Goal: Task Accomplishment & Management: Manage account settings

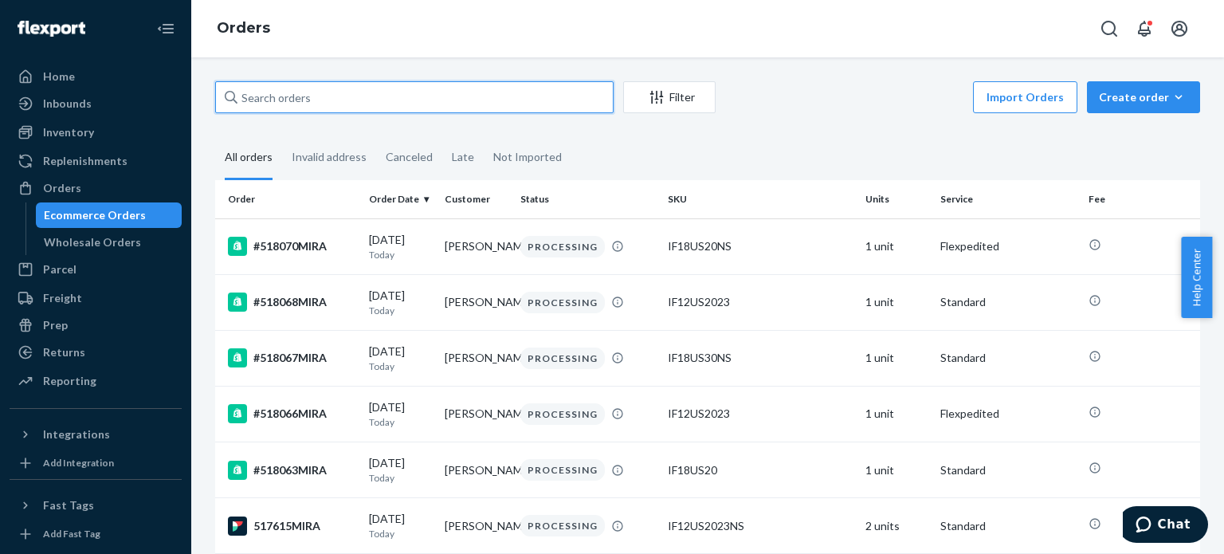
click at [463, 109] on input "text" at bounding box center [414, 97] width 398 height 32
paste input "501053MIRA"
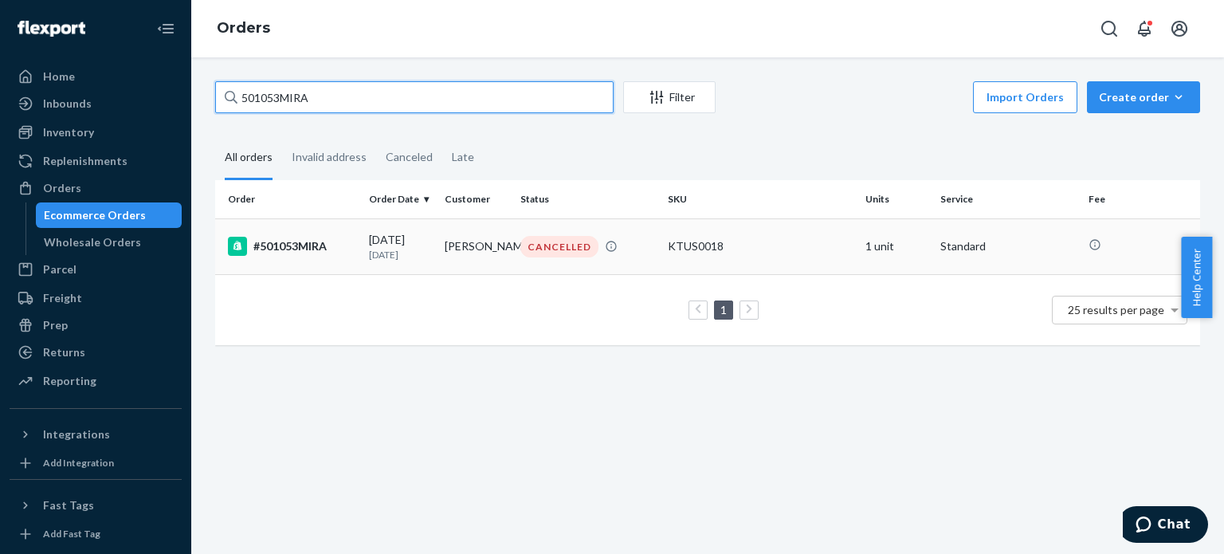
type input "501053MIRA"
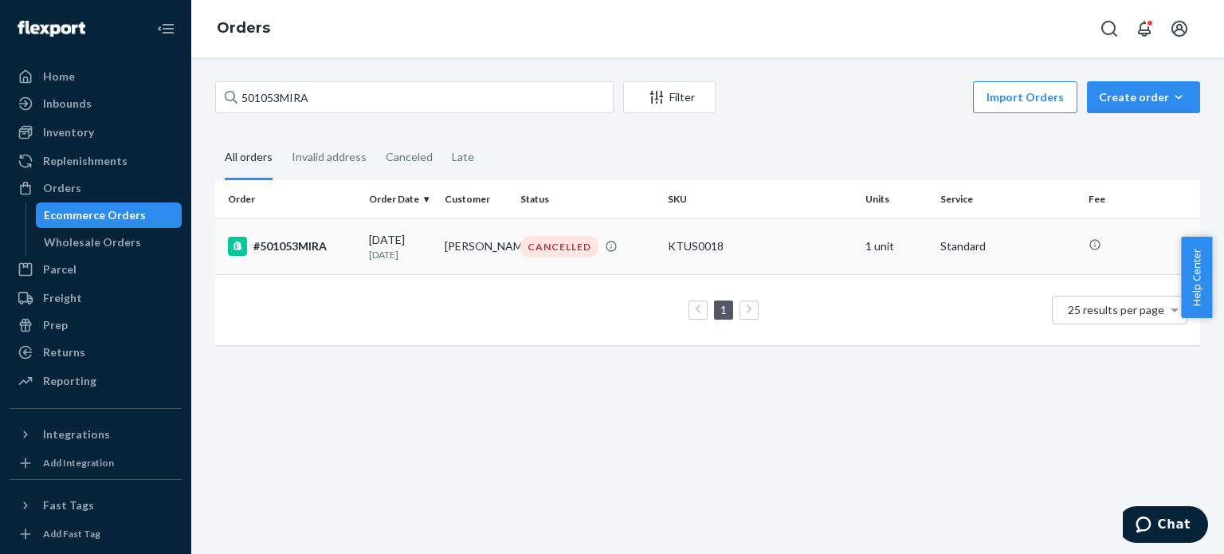
click at [386, 237] on div "09/01/2025 23 days ago" at bounding box center [400, 246] width 63 height 29
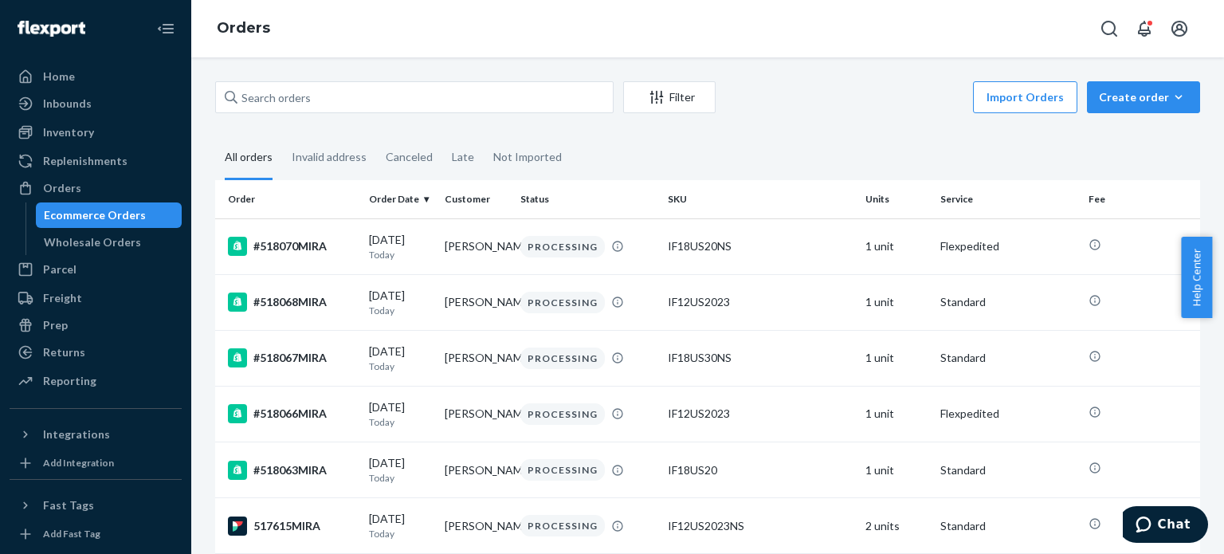
drag, startPoint x: 513, startPoint y: 116, endPoint x: 520, endPoint y: 106, distance: 12.6
click at [513, 116] on div "Filter Import Orders Create order Ecommerce order Removal order" at bounding box center [707, 99] width 985 height 36
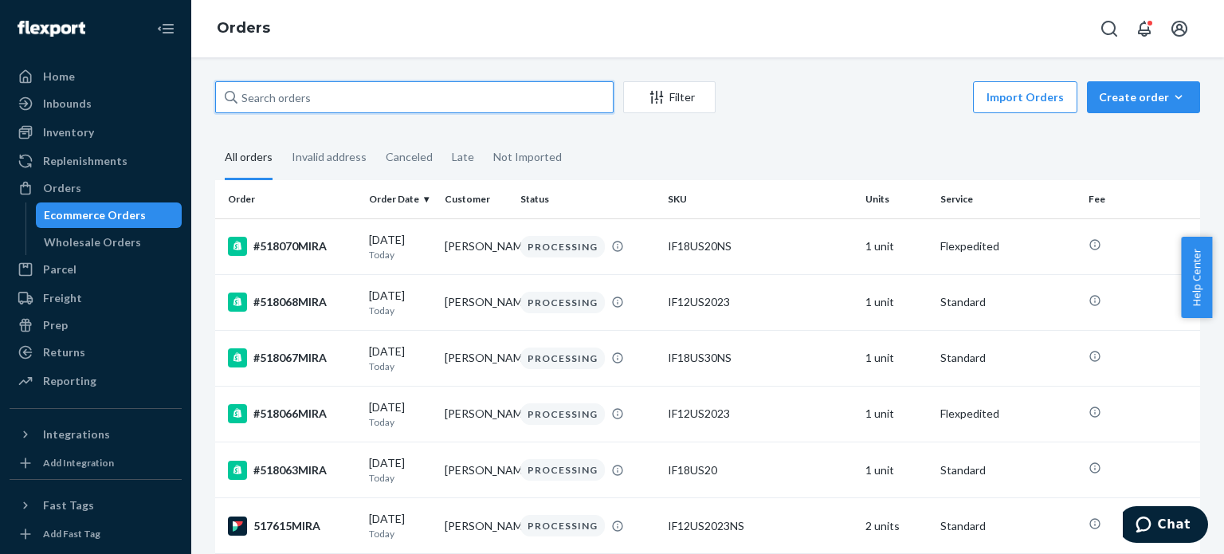
click at [520, 106] on input "text" at bounding box center [414, 97] width 398 height 32
paste input "517681MIRA"
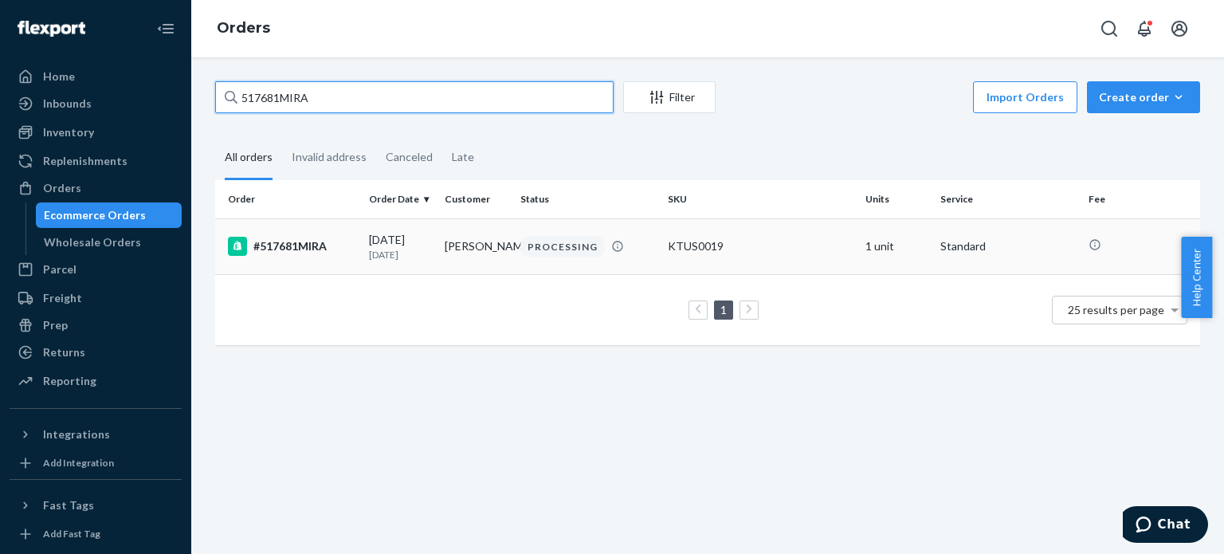
type input "517681MIRA"
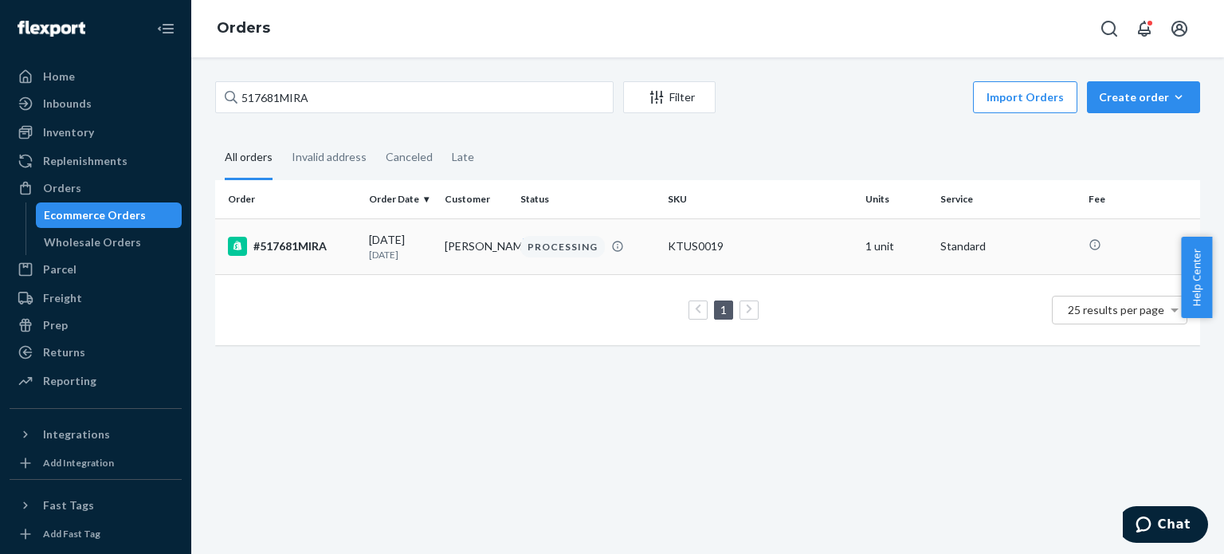
click at [466, 264] on td "Callie Vanlandghen" at bounding box center [476, 246] width 76 height 56
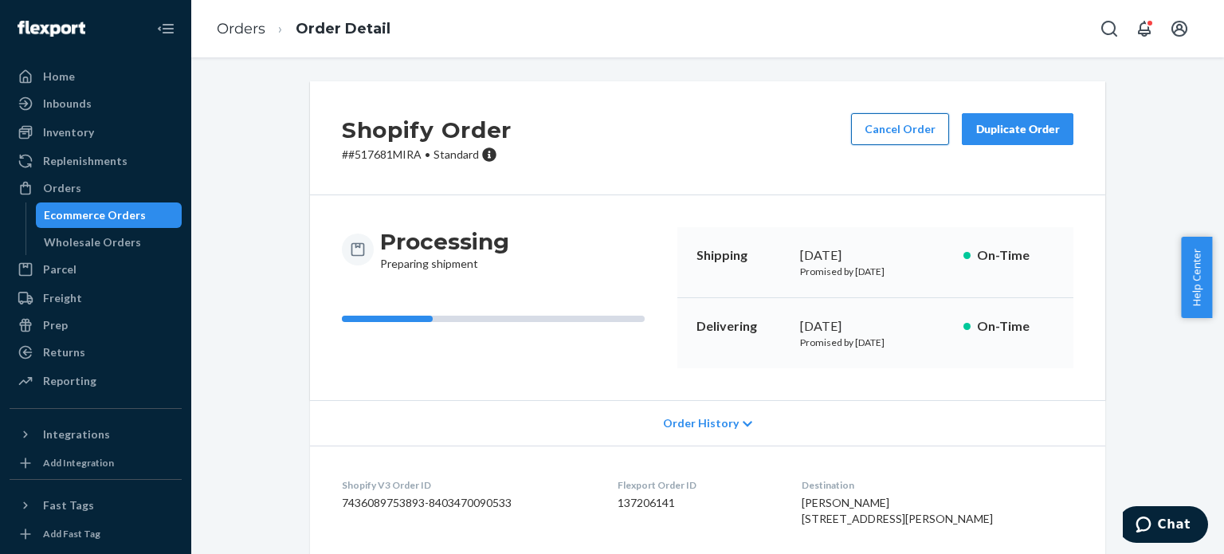
click at [889, 131] on button "Cancel Order" at bounding box center [900, 129] width 98 height 32
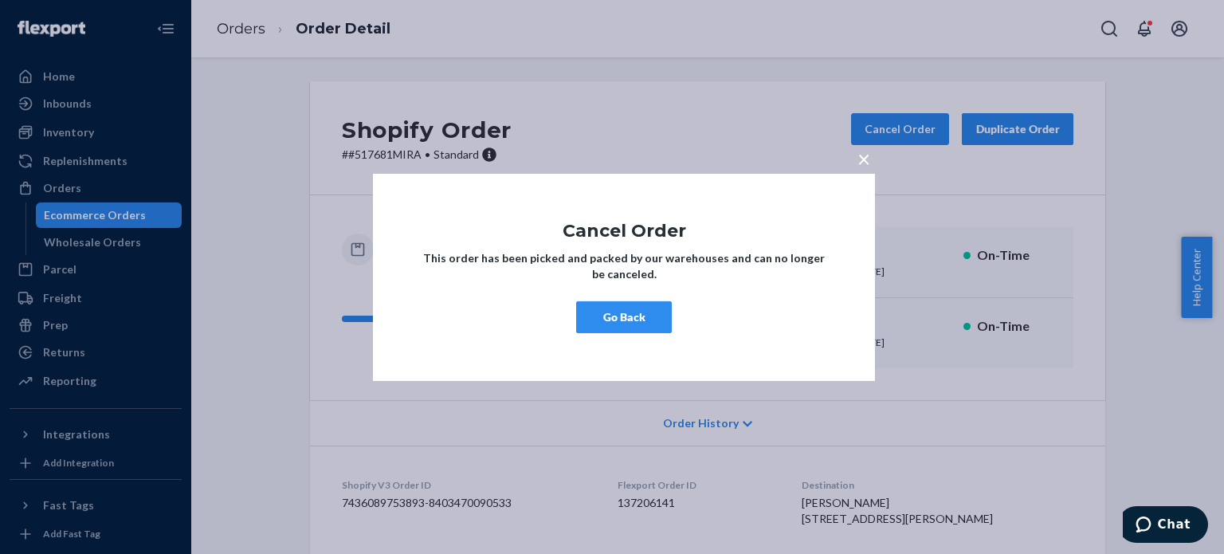
click at [864, 165] on span "×" at bounding box center [863, 157] width 13 height 27
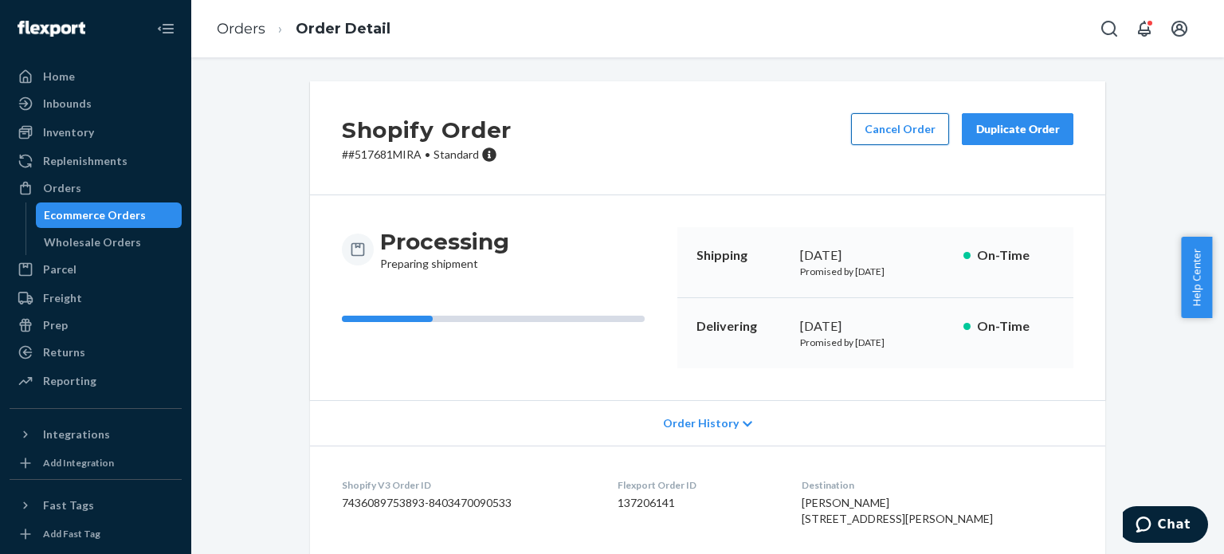
click at [882, 127] on button "Cancel Order" at bounding box center [900, 129] width 98 height 32
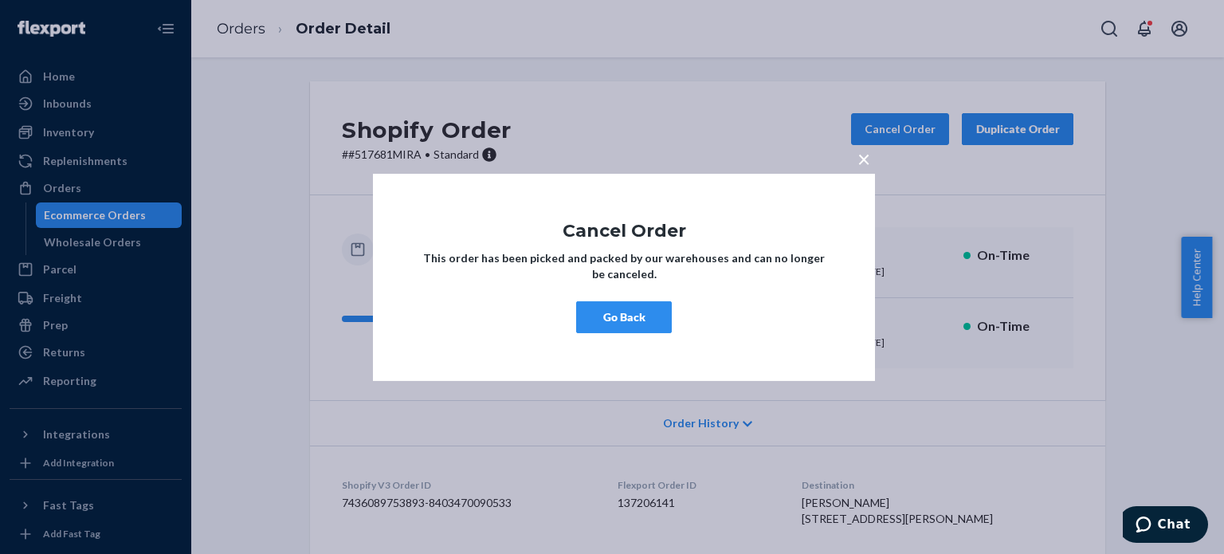
click at [652, 315] on button "Go Back" at bounding box center [624, 317] width 96 height 32
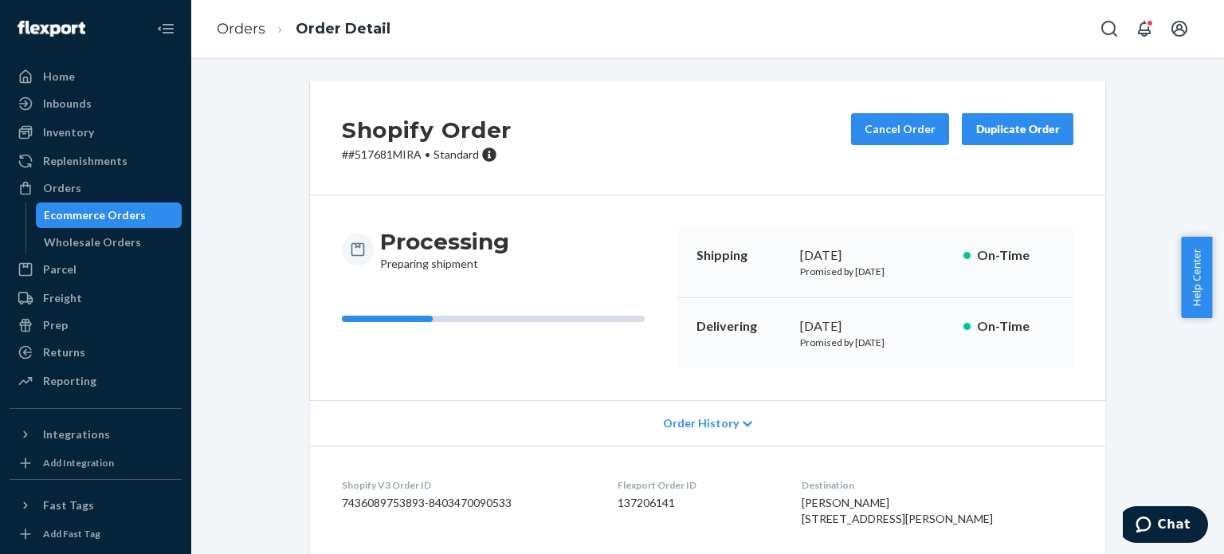
click at [385, 151] on p "# #517681MIRA • Standard" at bounding box center [427, 155] width 170 height 16
copy p "517681MIRA"
click at [1174, 529] on span "Chat" at bounding box center [1174, 524] width 33 height 14
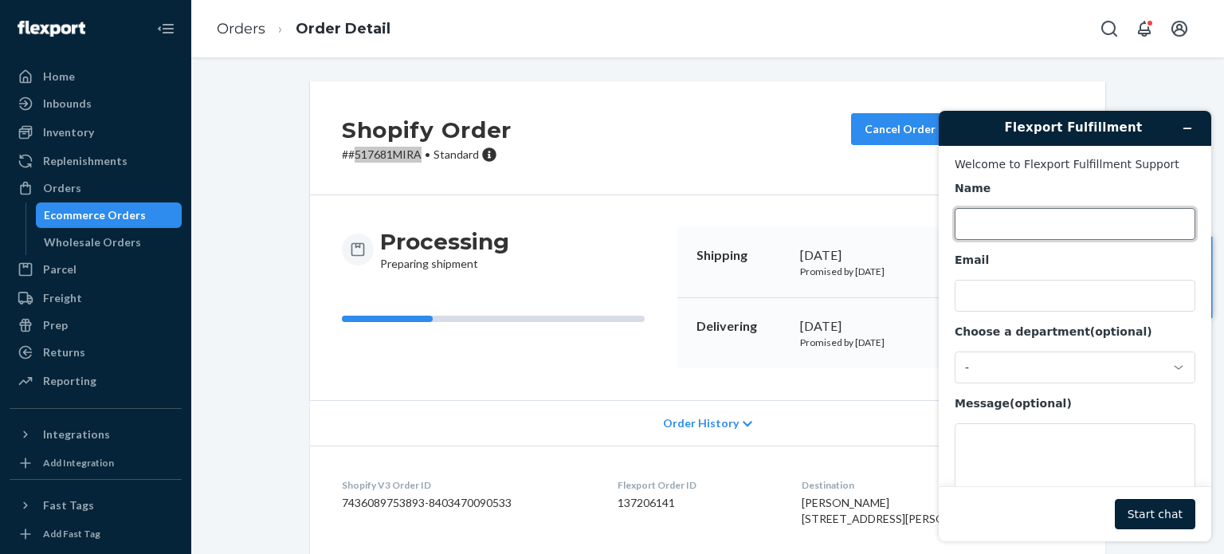
click at [1022, 230] on input "Name" at bounding box center [1074, 224] width 241 height 32
type input "christine"
click at [1005, 322] on div "Name christine Email Choose a department (optional) - Message (optional)" at bounding box center [1074, 346] width 241 height 331
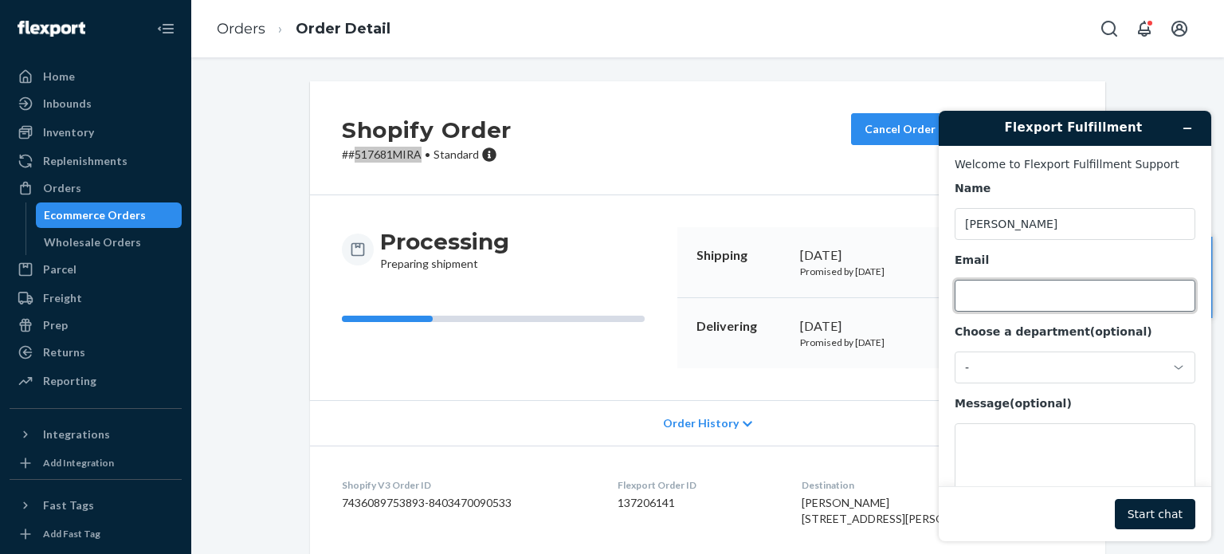
click at [1014, 300] on input "Email" at bounding box center [1074, 296] width 241 height 32
type input "christine.anne.magbiro@miracare.com"
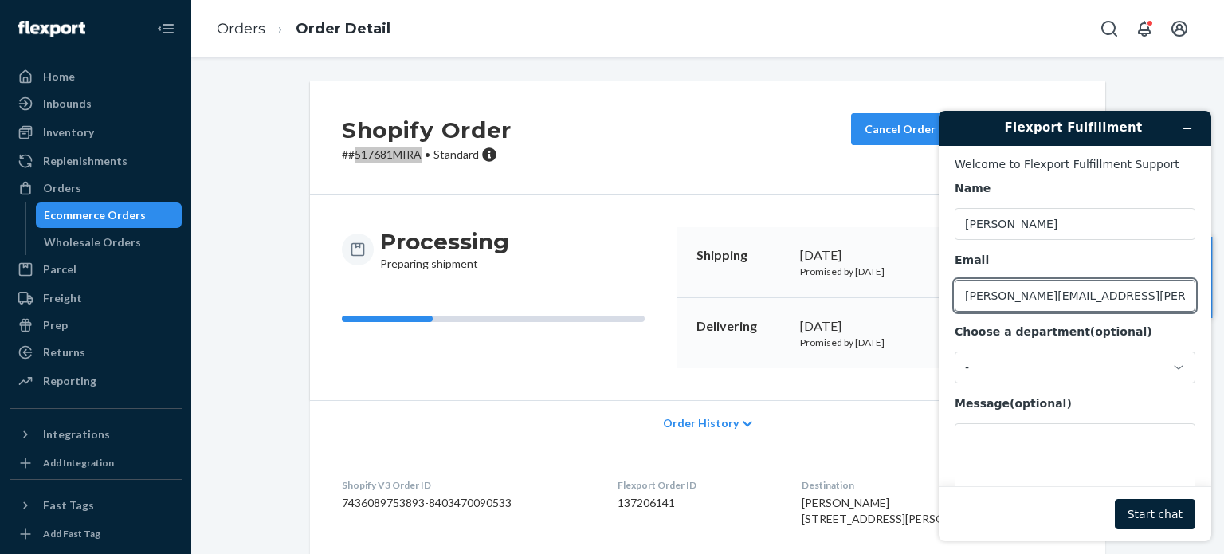
click at [1014, 351] on div "Choose a department (optional) -" at bounding box center [1074, 353] width 241 height 59
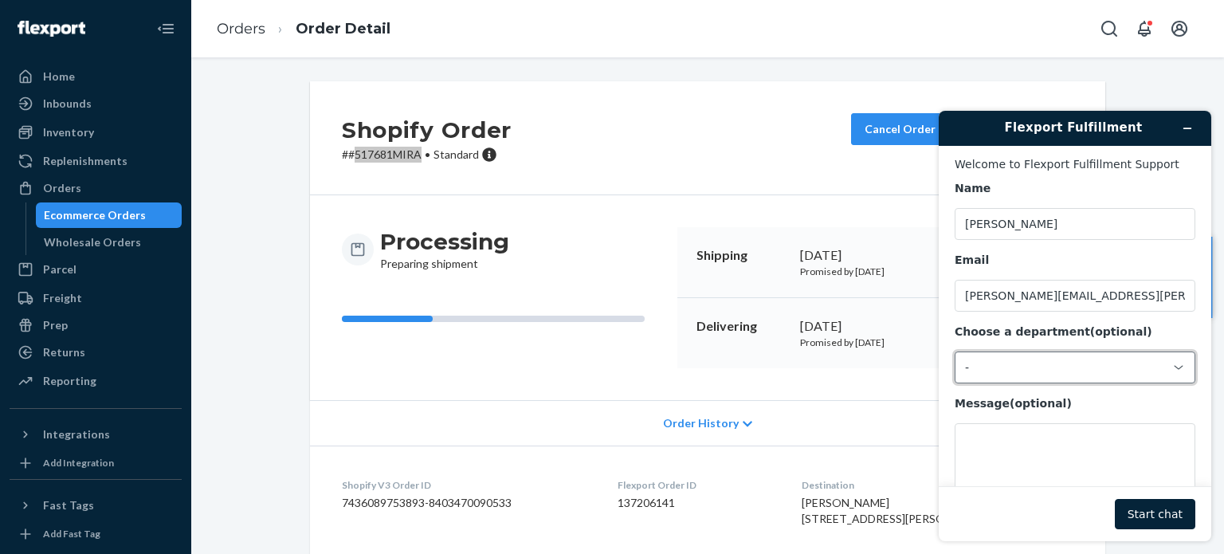
click at [999, 371] on div "-" at bounding box center [1065, 367] width 201 height 14
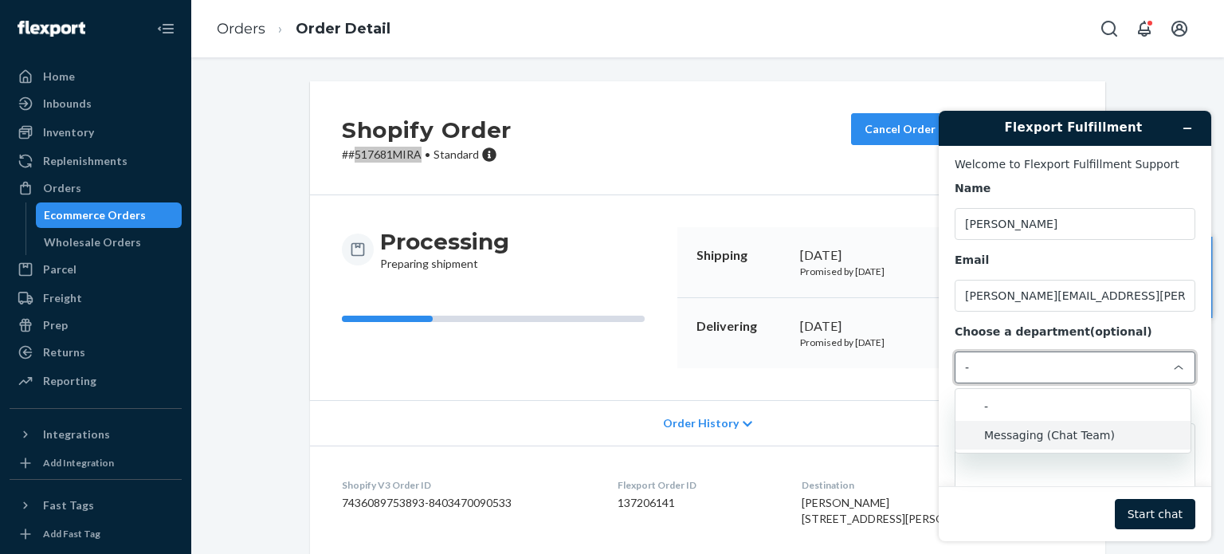
click at [1009, 429] on li "Messaging (Chat Team)" at bounding box center [1072, 435] width 235 height 29
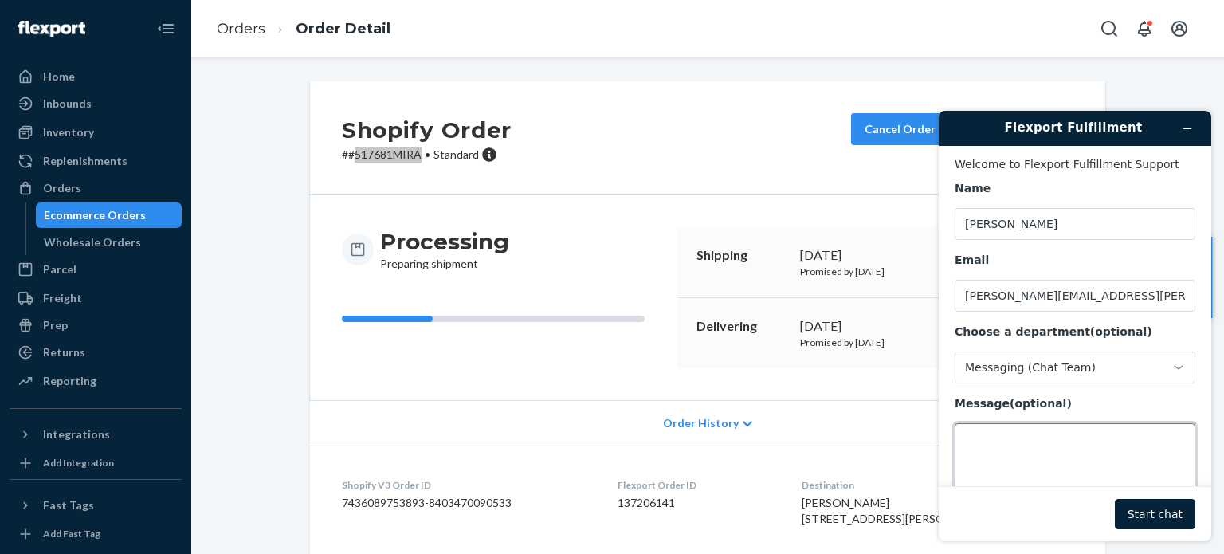
click at [1003, 441] on textarea "Message (optional)" at bounding box center [1074, 467] width 241 height 89
paste textarea "517681MIRA"
type textarea "Hi, can you still cancel order 517681MIRA, please"
click at [1126, 507] on button "Start chat" at bounding box center [1155, 514] width 80 height 30
click at [1162, 531] on footer "Start chat" at bounding box center [1075, 513] width 272 height 55
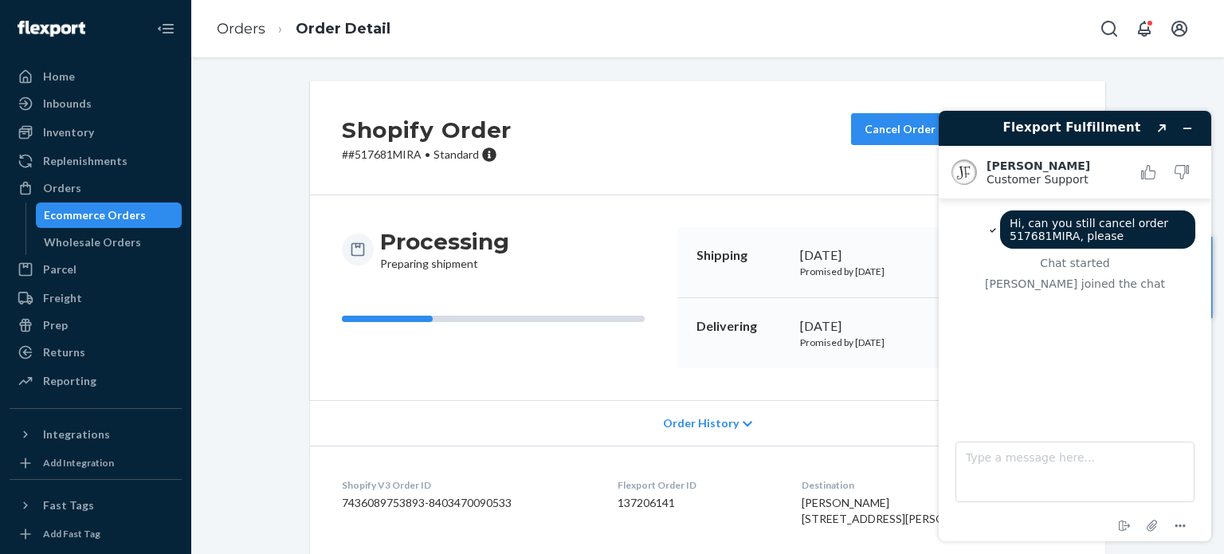
click at [881, 147] on div "Cancel Order Duplicate Order" at bounding box center [962, 137] width 235 height 49
click at [880, 133] on button "Cancel Order" at bounding box center [900, 129] width 98 height 32
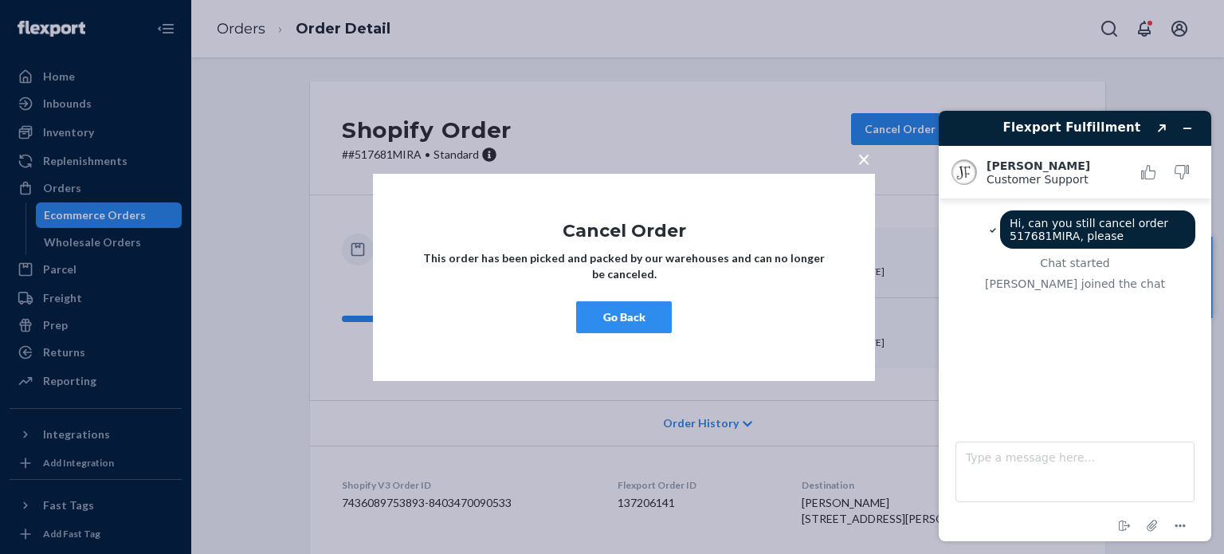
click at [640, 327] on button "Go Back" at bounding box center [624, 317] width 96 height 32
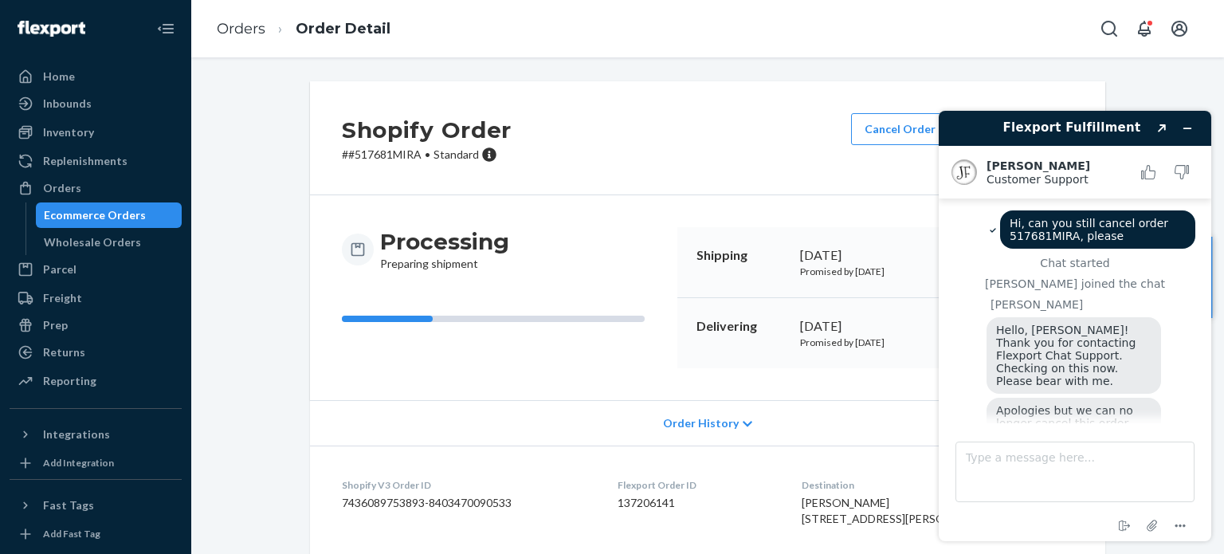
scroll to position [51, 0]
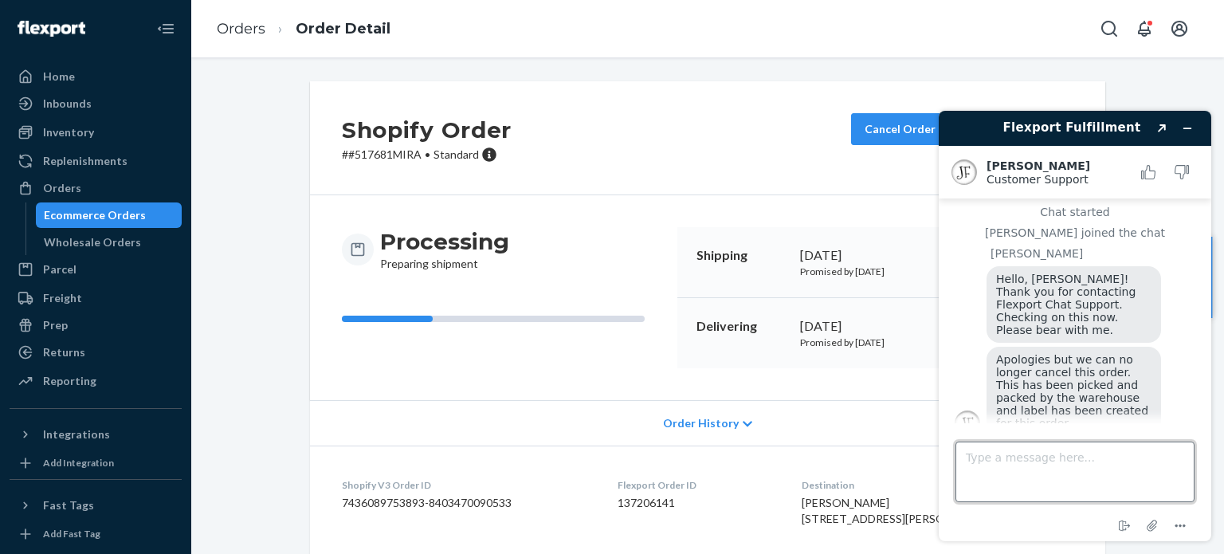
click at [1007, 479] on textarea "Type a message here..." at bounding box center [1074, 471] width 239 height 61
type textarea "Thank you! noted"
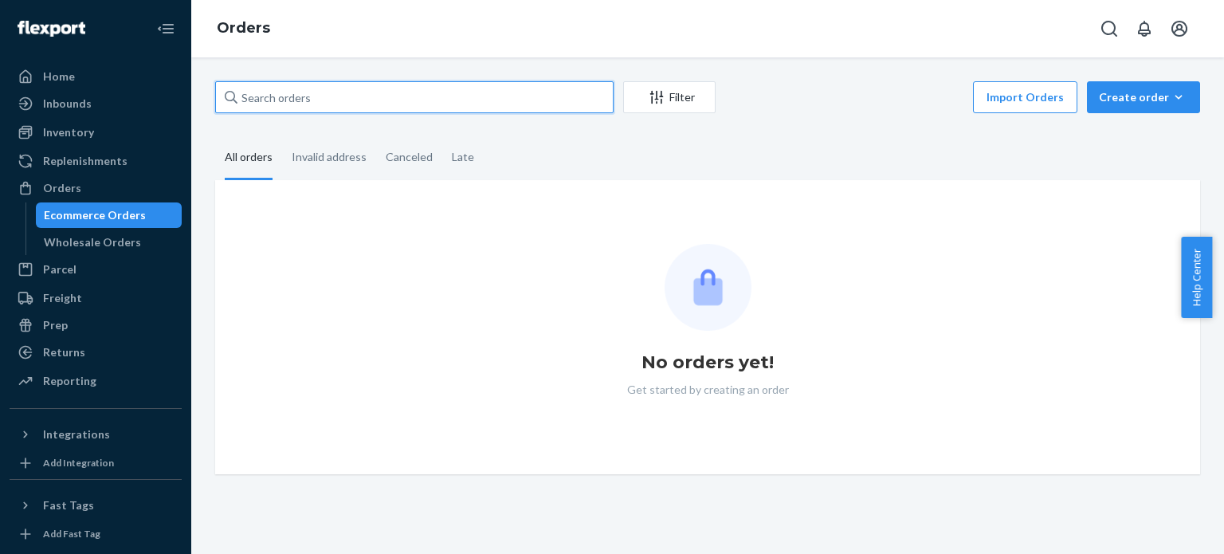
click at [575, 96] on input "text" at bounding box center [414, 97] width 398 height 32
paste input "517956MIRA"
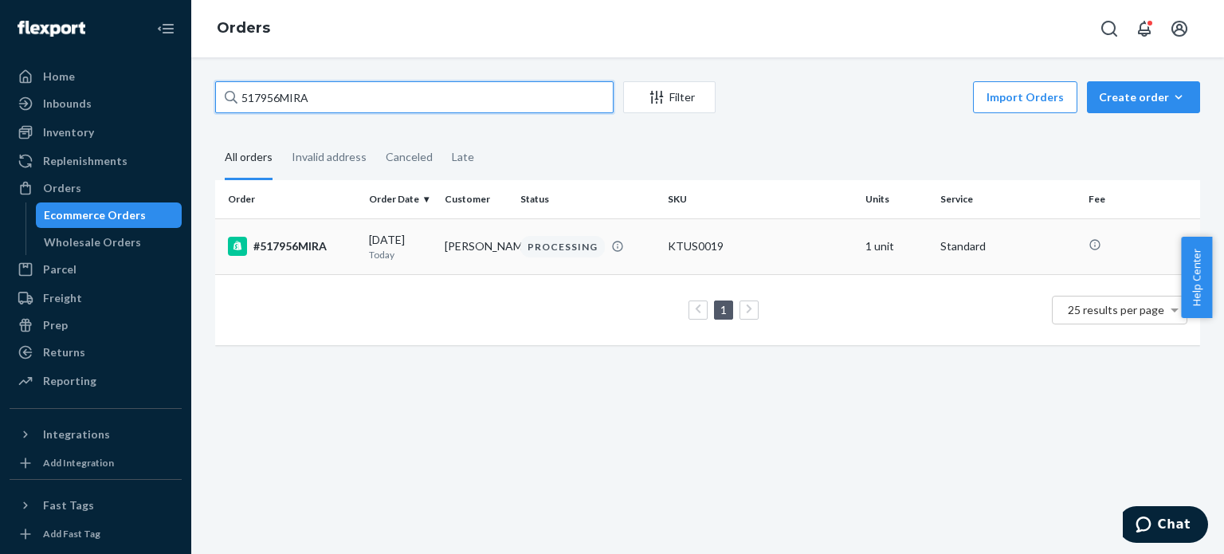
type input "517956MIRA"
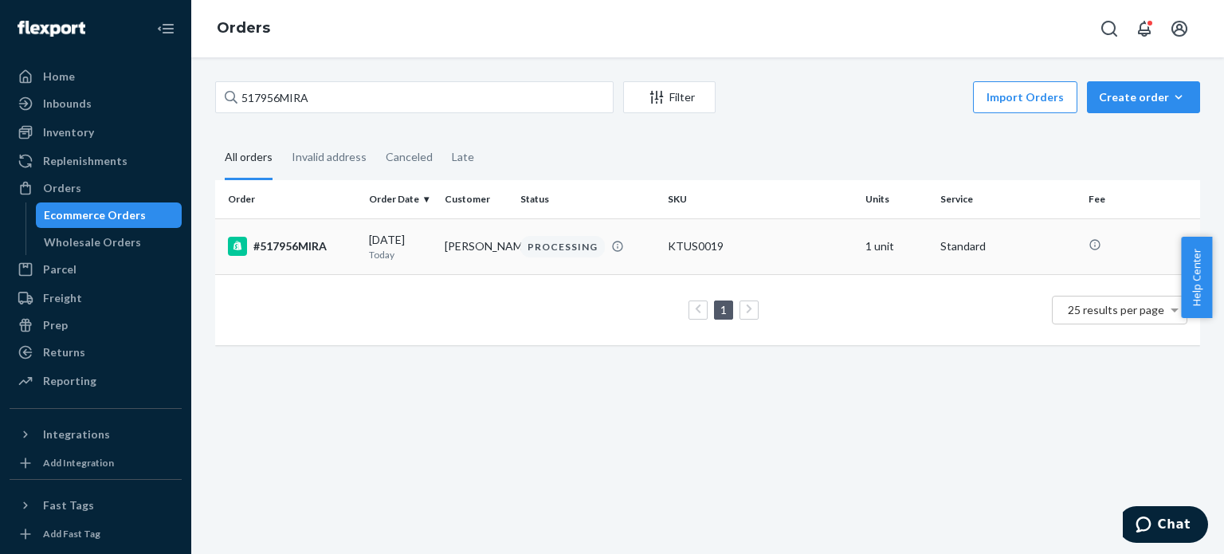
click at [335, 237] on div "#517956MIRA" at bounding box center [292, 246] width 128 height 19
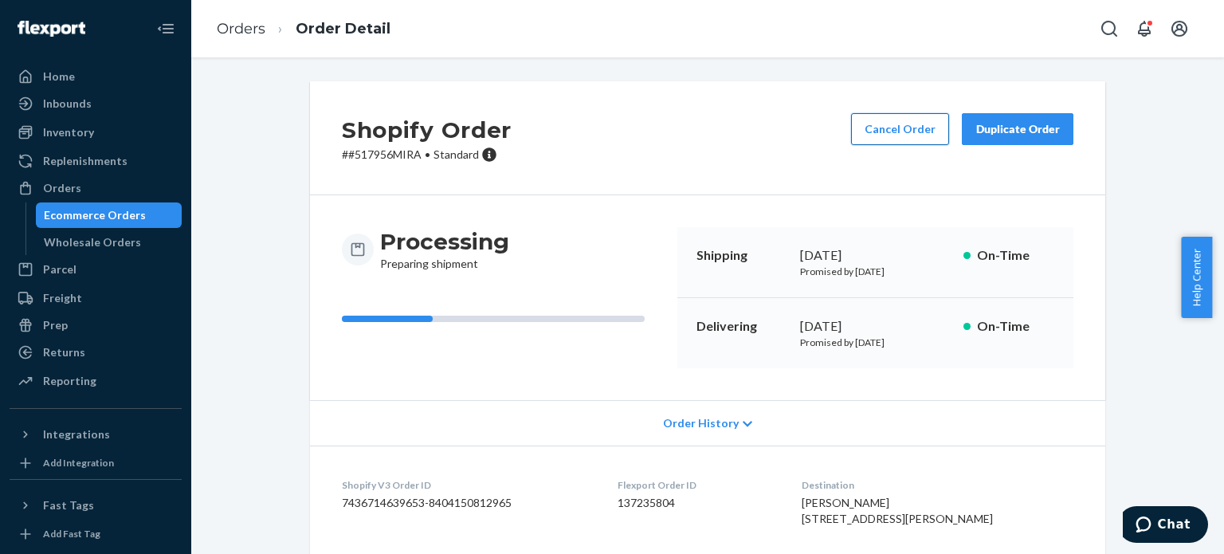
click at [935, 120] on button "Cancel Order" at bounding box center [900, 129] width 98 height 32
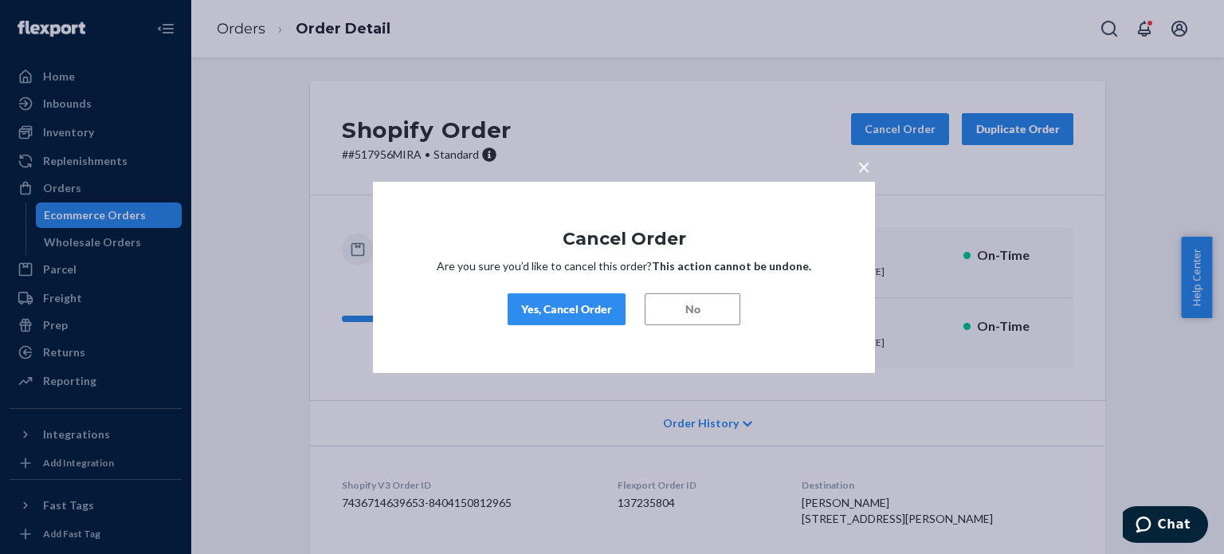
click at [520, 307] on button "Yes, Cancel Order" at bounding box center [567, 309] width 118 height 32
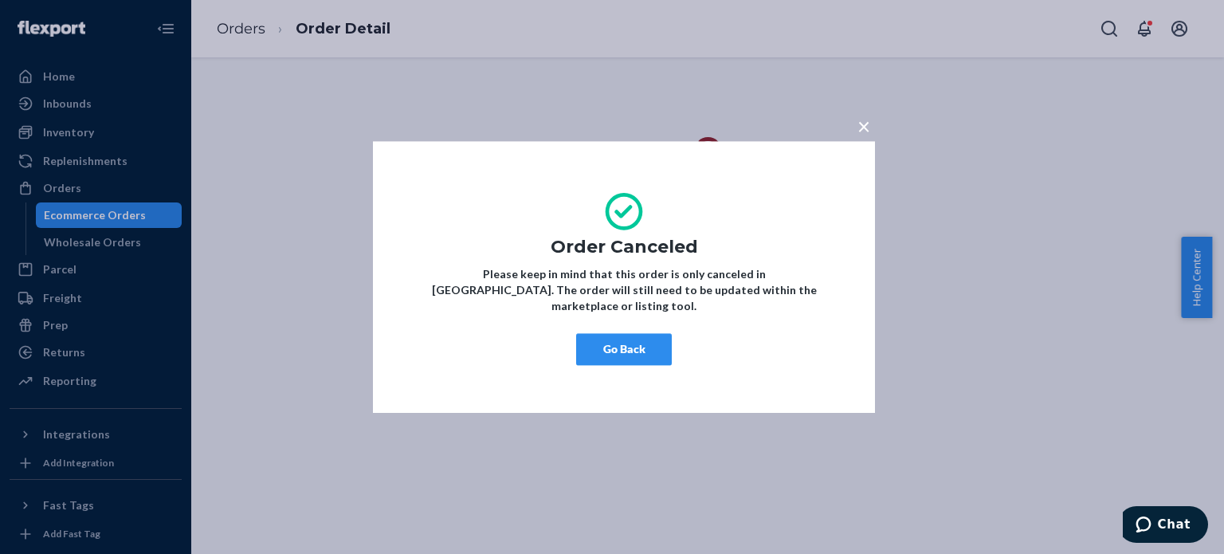
click at [609, 335] on button "Go Back" at bounding box center [624, 349] width 96 height 32
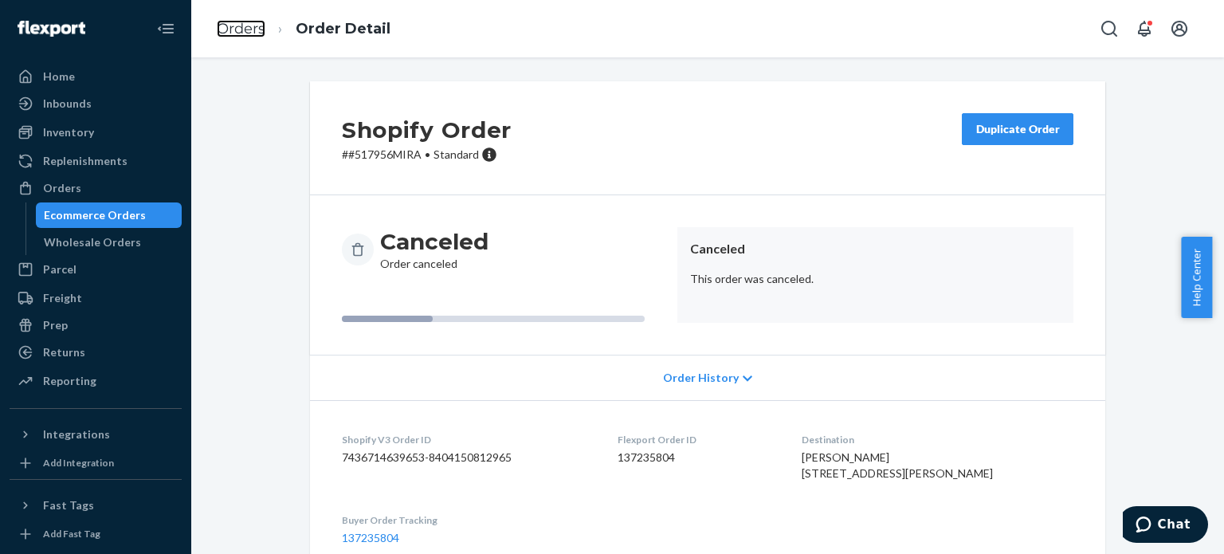
drag, startPoint x: 264, startPoint y: 37, endPoint x: 288, endPoint y: 79, distance: 48.2
click at [264, 37] on link "Orders" at bounding box center [241, 29] width 49 height 18
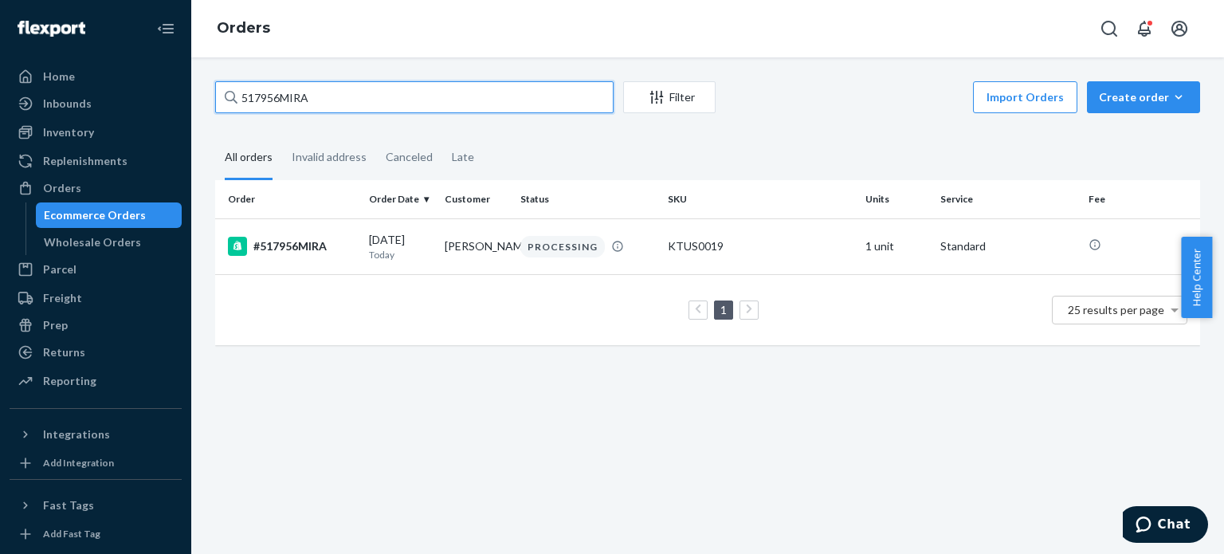
click at [386, 108] on input "517956MIRA" at bounding box center [414, 97] width 398 height 32
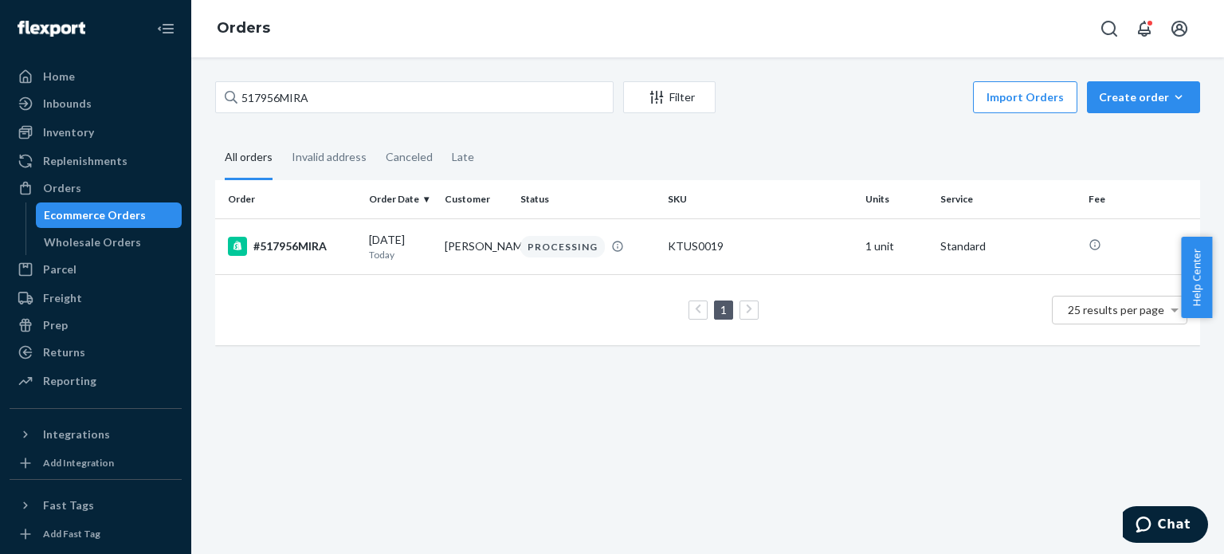
click at [402, 284] on div "1 25 results per page" at bounding box center [707, 309] width 959 height 51
click at [411, 244] on div "[DATE] [DATE]" at bounding box center [400, 246] width 63 height 29
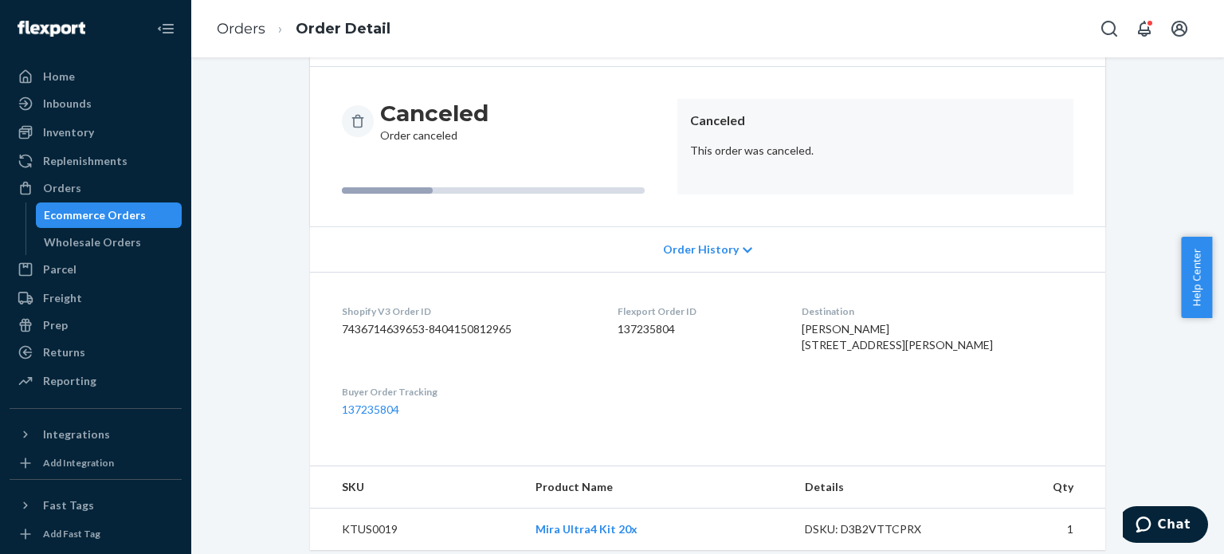
scroll to position [174, 0]
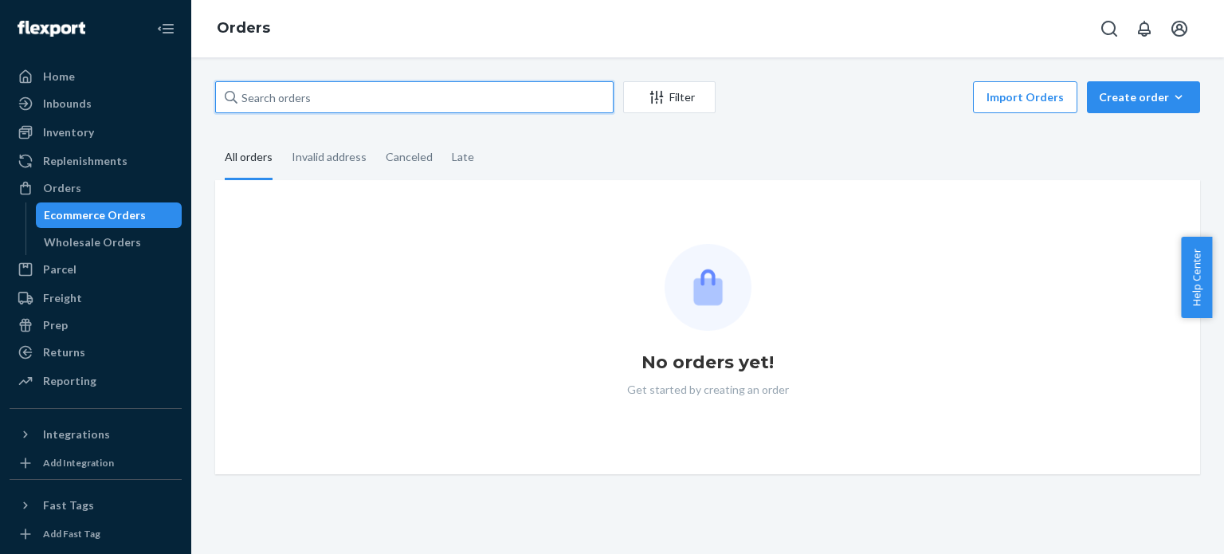
click at [452, 105] on input "text" at bounding box center [414, 97] width 398 height 32
paste input "501015MIRA"
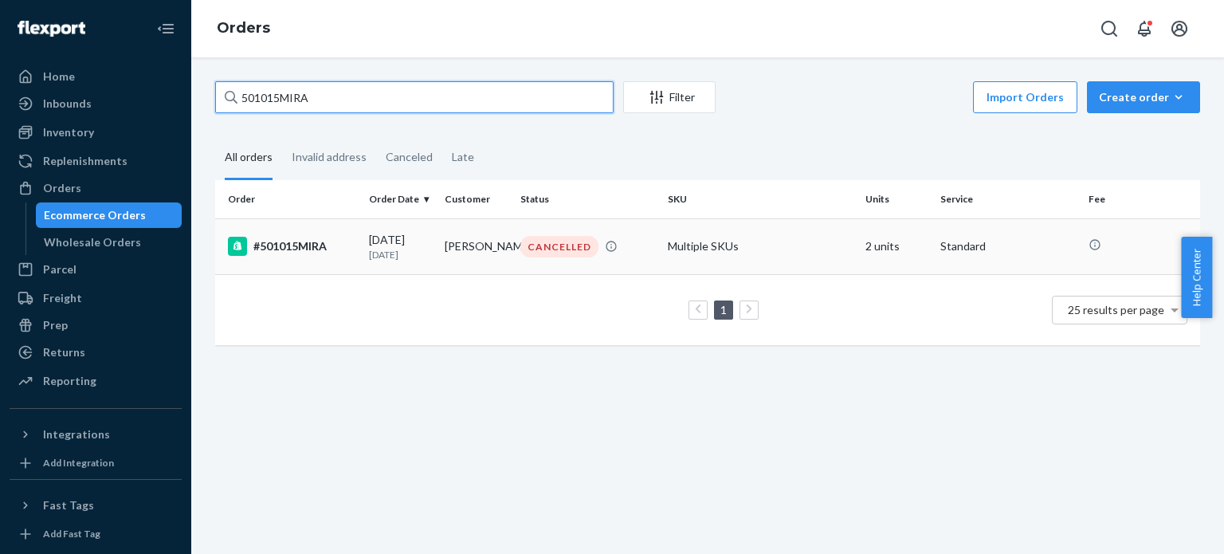
type input "501015MIRA"
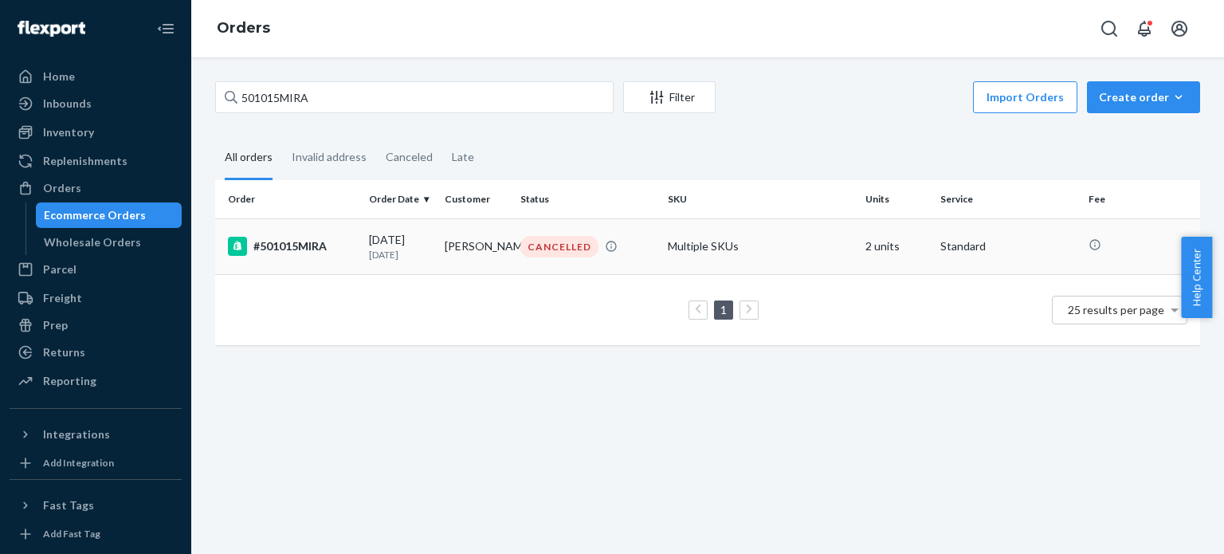
click at [472, 236] on td "Megan Oldenstadt" at bounding box center [476, 246] width 76 height 56
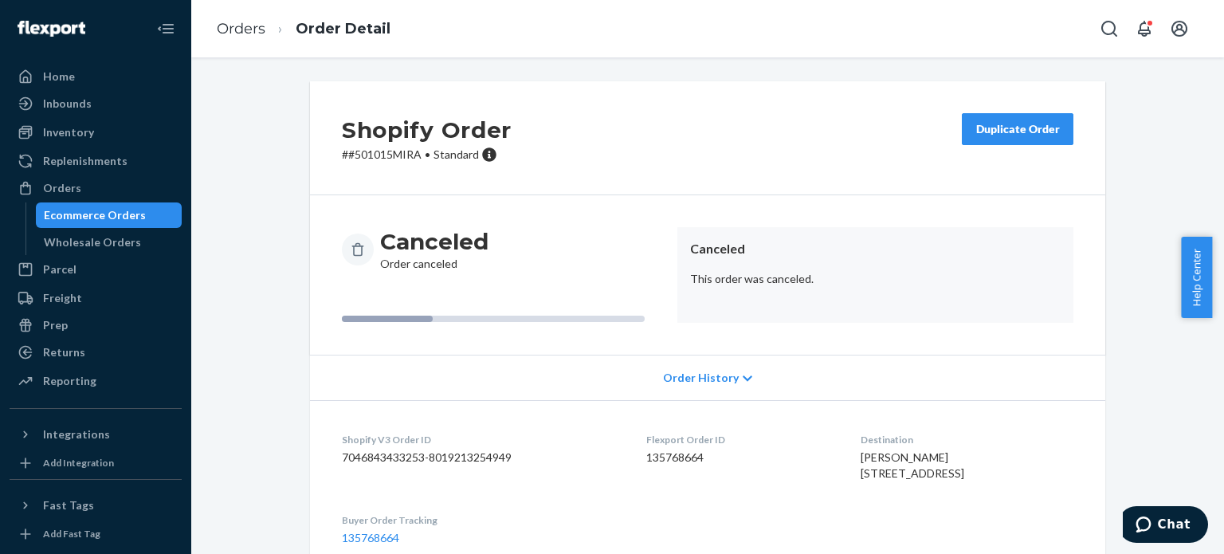
scroll to position [216, 0]
